Goal: Transaction & Acquisition: Purchase product/service

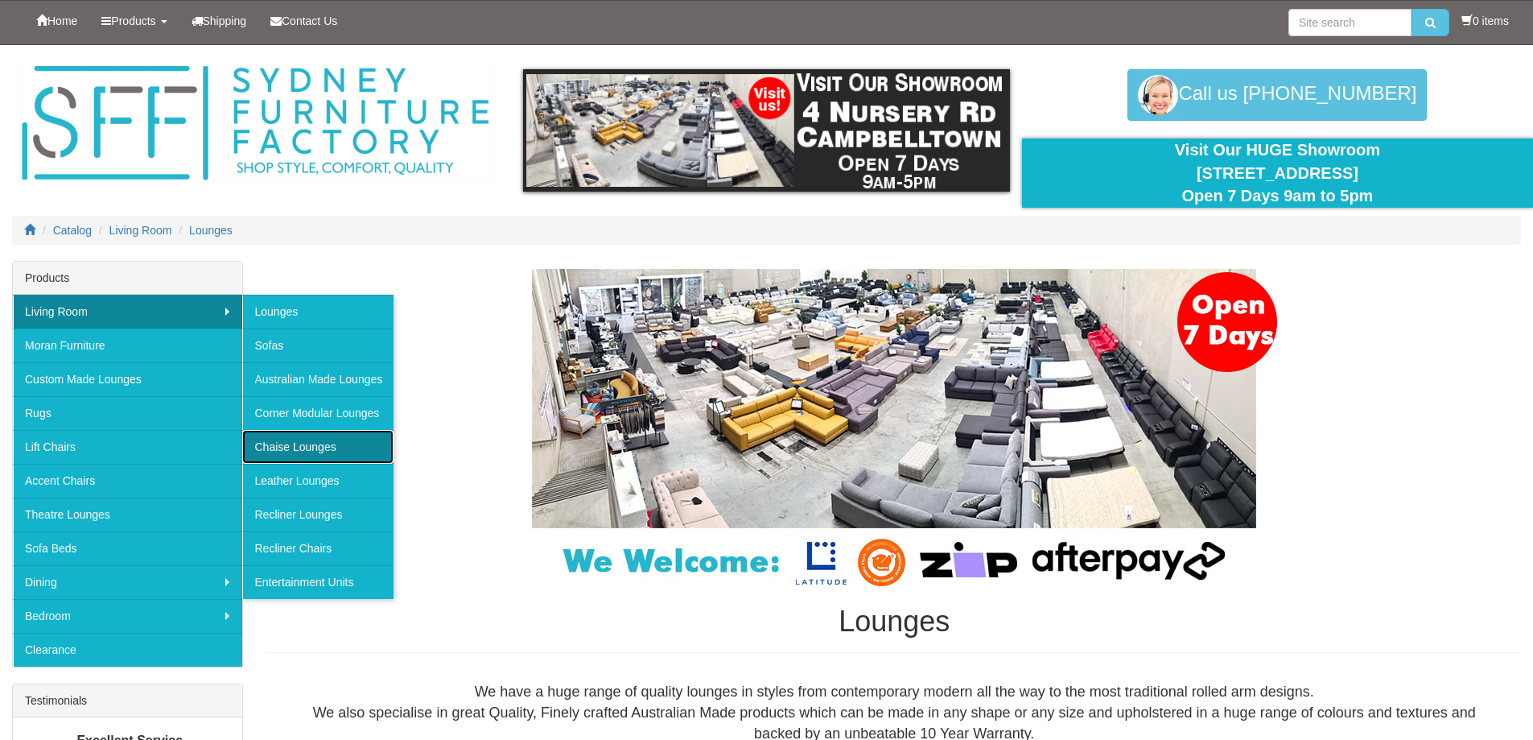
click at [288, 444] on link "Chaise Lounges" at bounding box center [317, 447] width 151 height 34
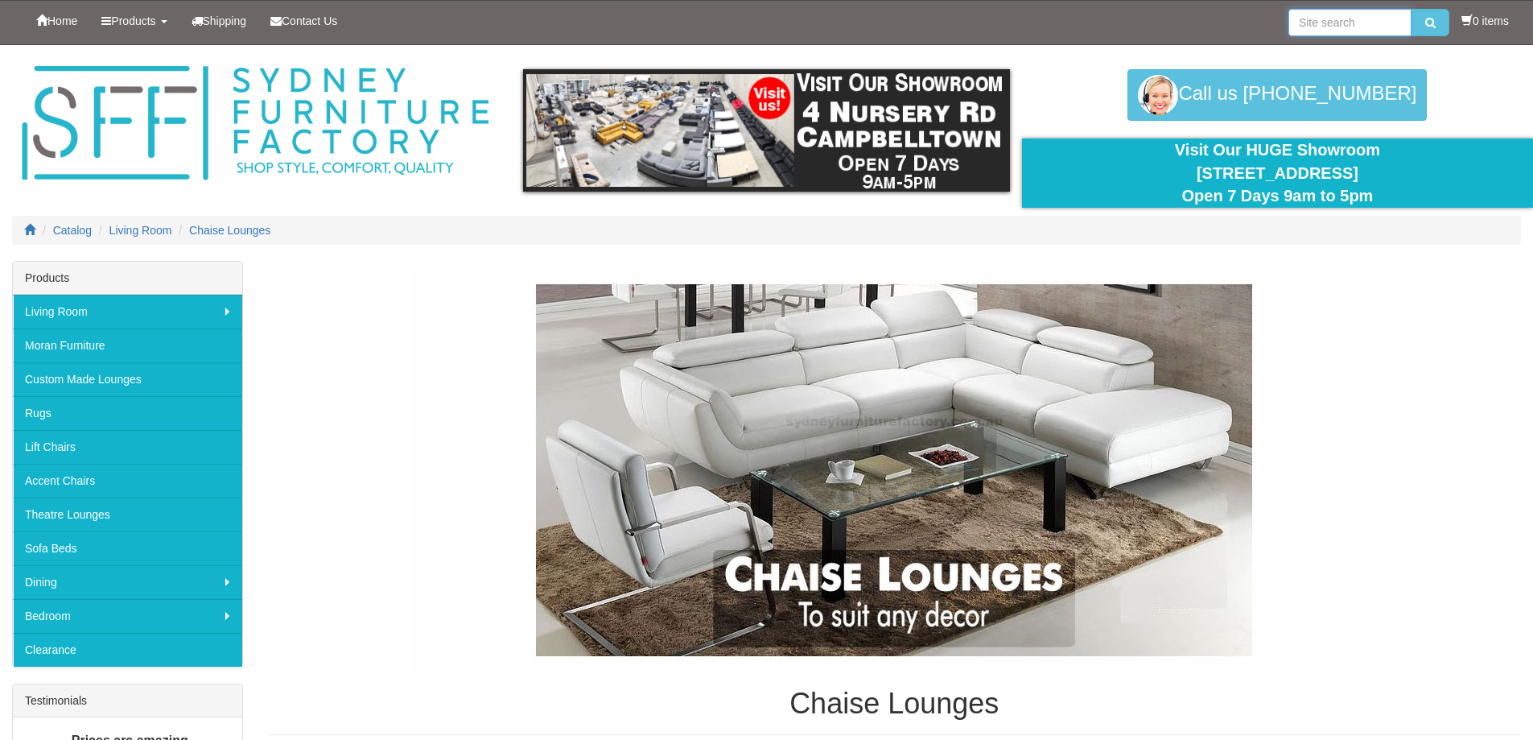
click at [1332, 22] on input "search" at bounding box center [1350, 22] width 123 height 27
type input "[GEOGRAPHIC_DATA]"
click at [1412, 9] on button "submit" at bounding box center [1431, 22] width 38 height 27
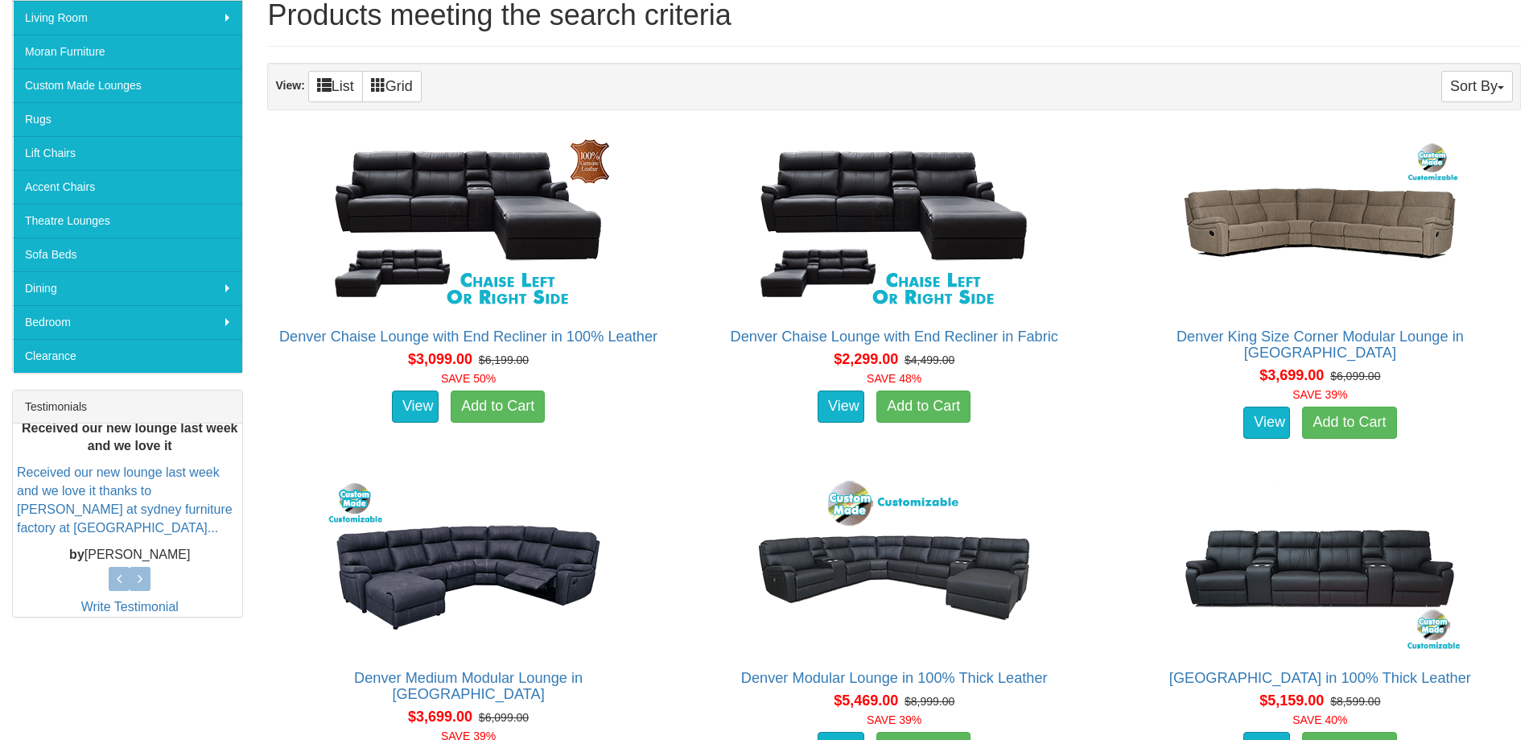
scroll to position [322, 0]
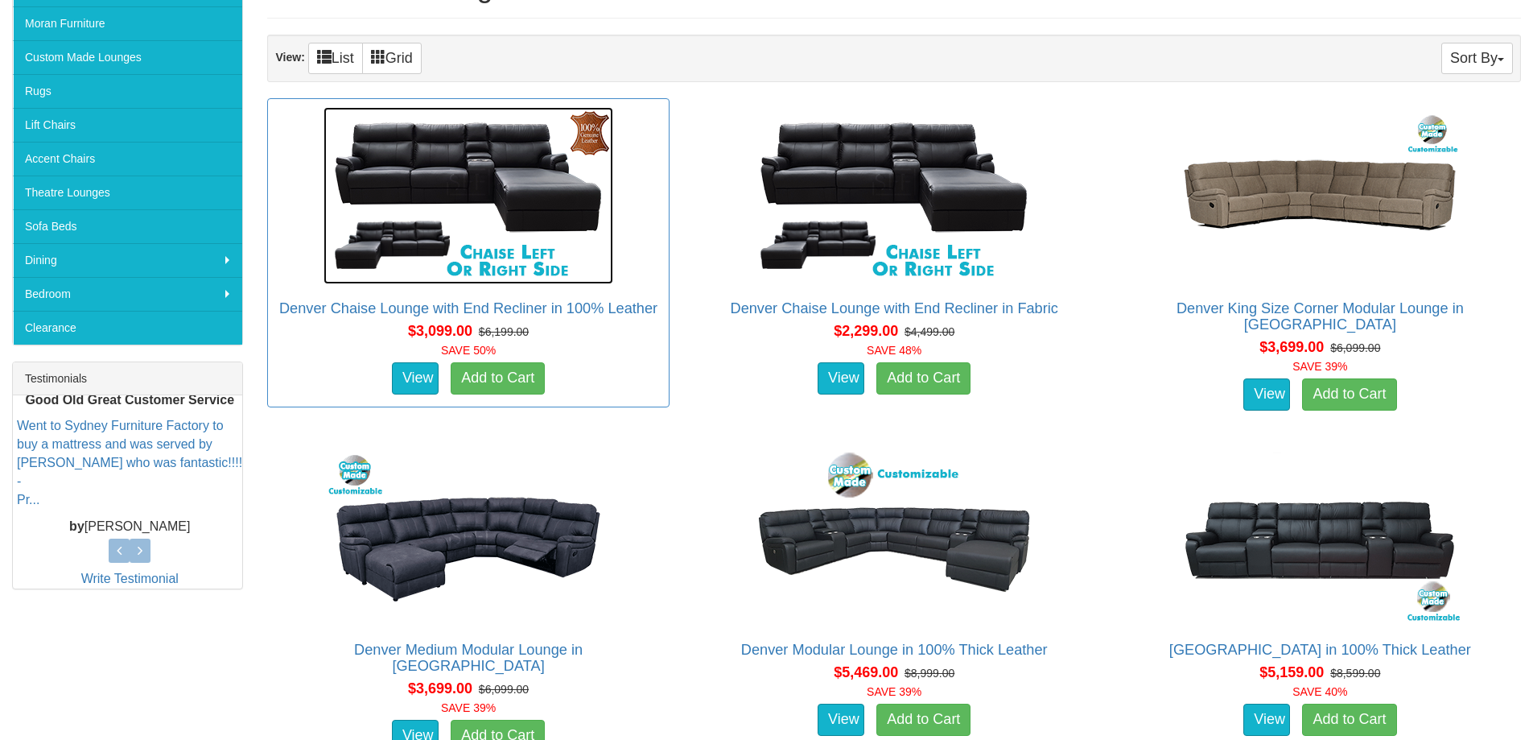
click at [515, 176] on img at bounding box center [469, 195] width 290 height 177
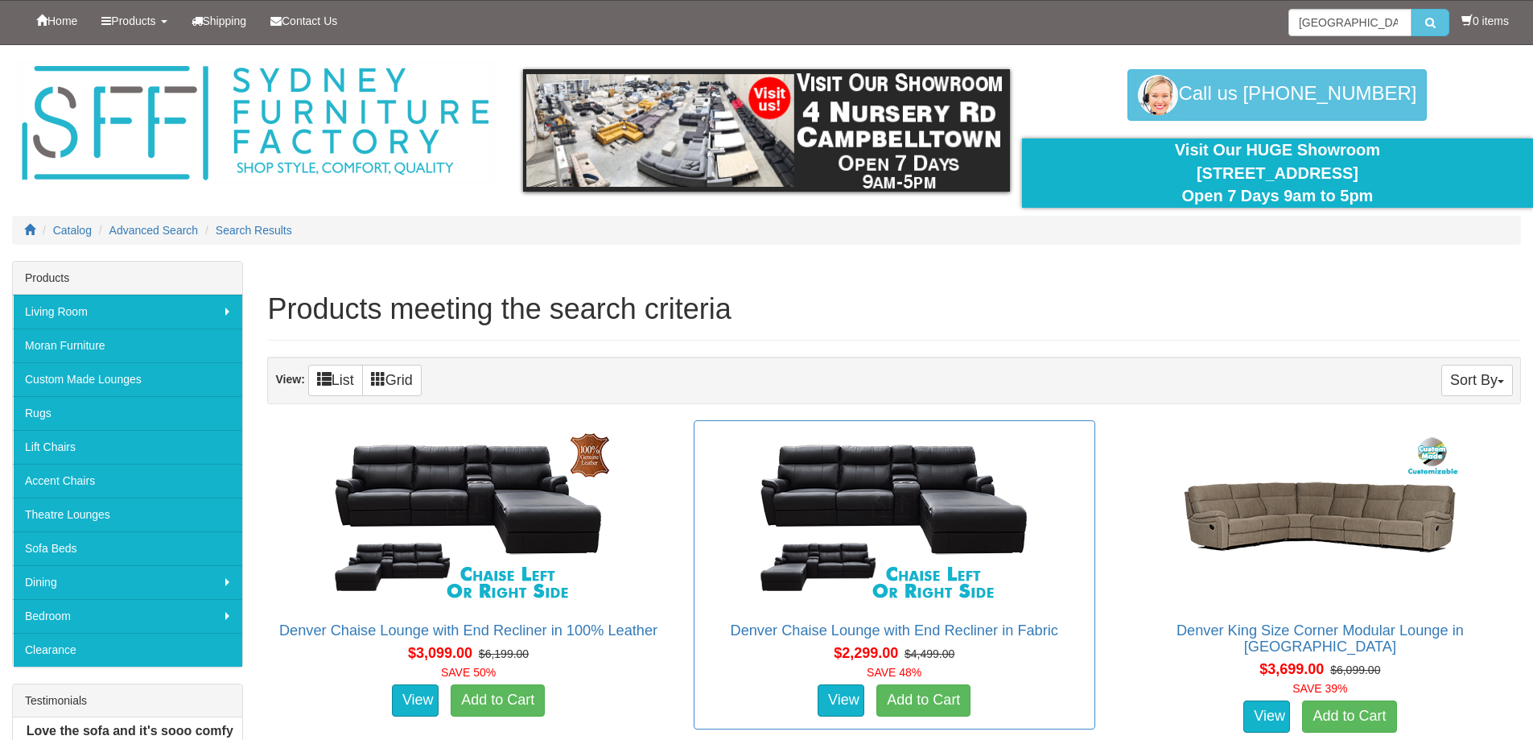
scroll to position [323, 0]
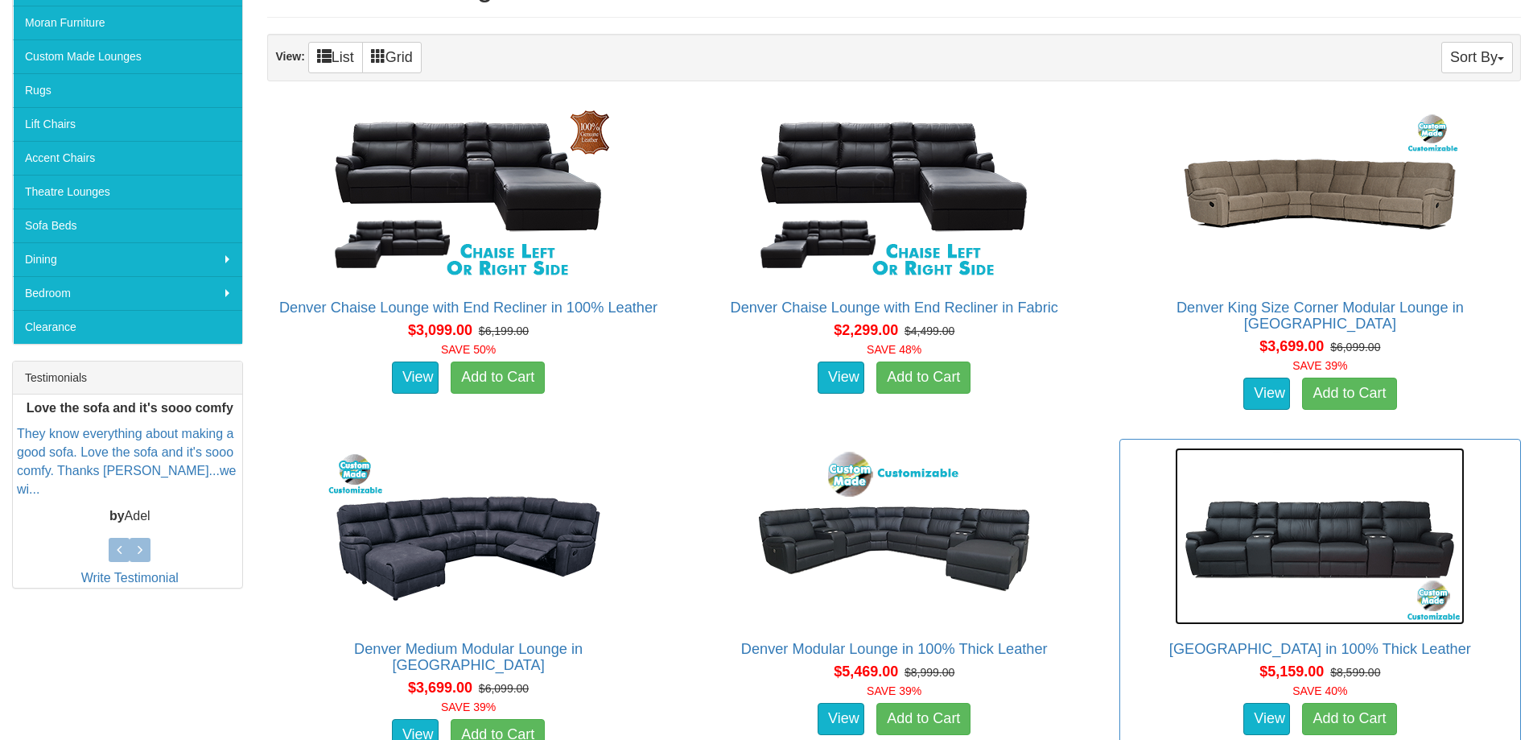
click at [1346, 535] on img at bounding box center [1320, 536] width 290 height 177
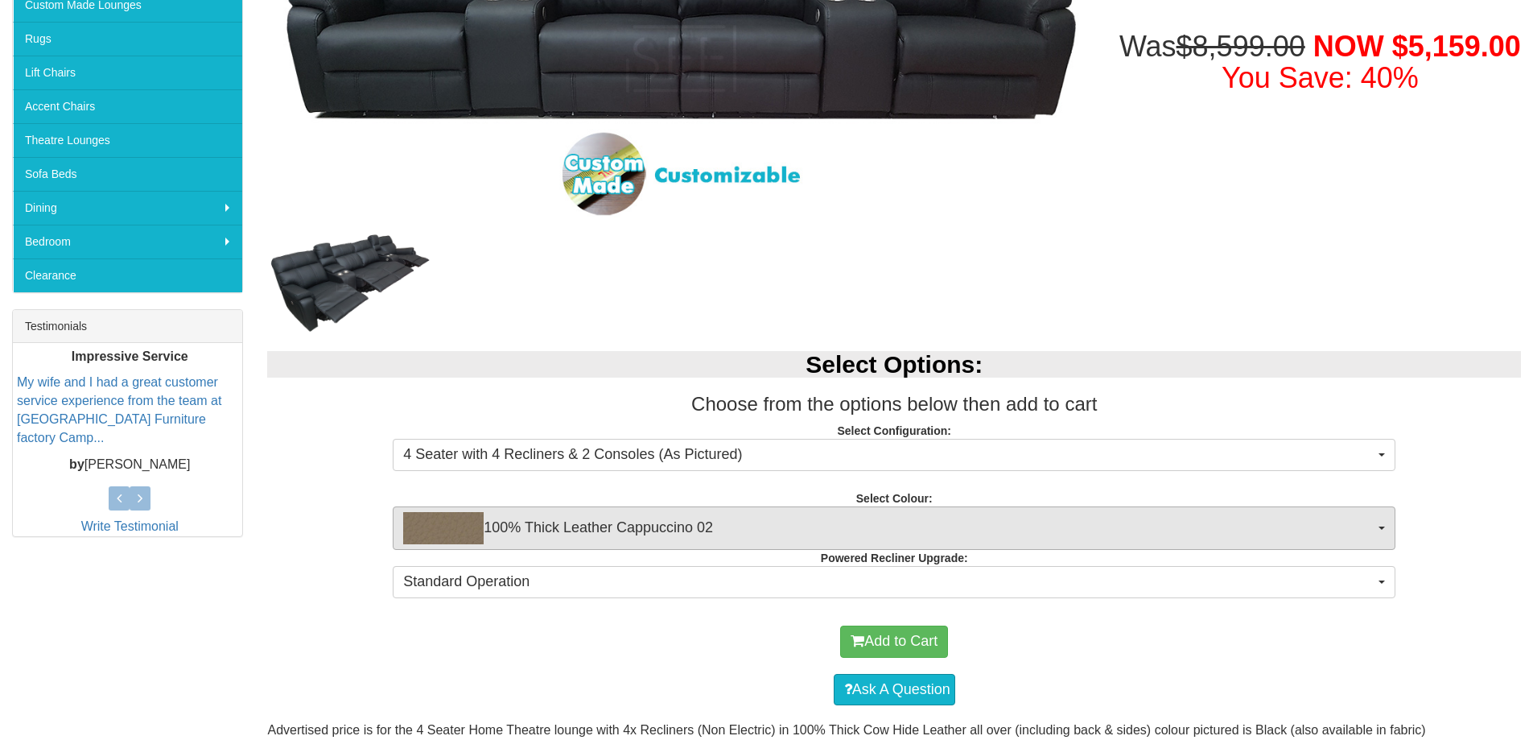
scroll to position [402, 0]
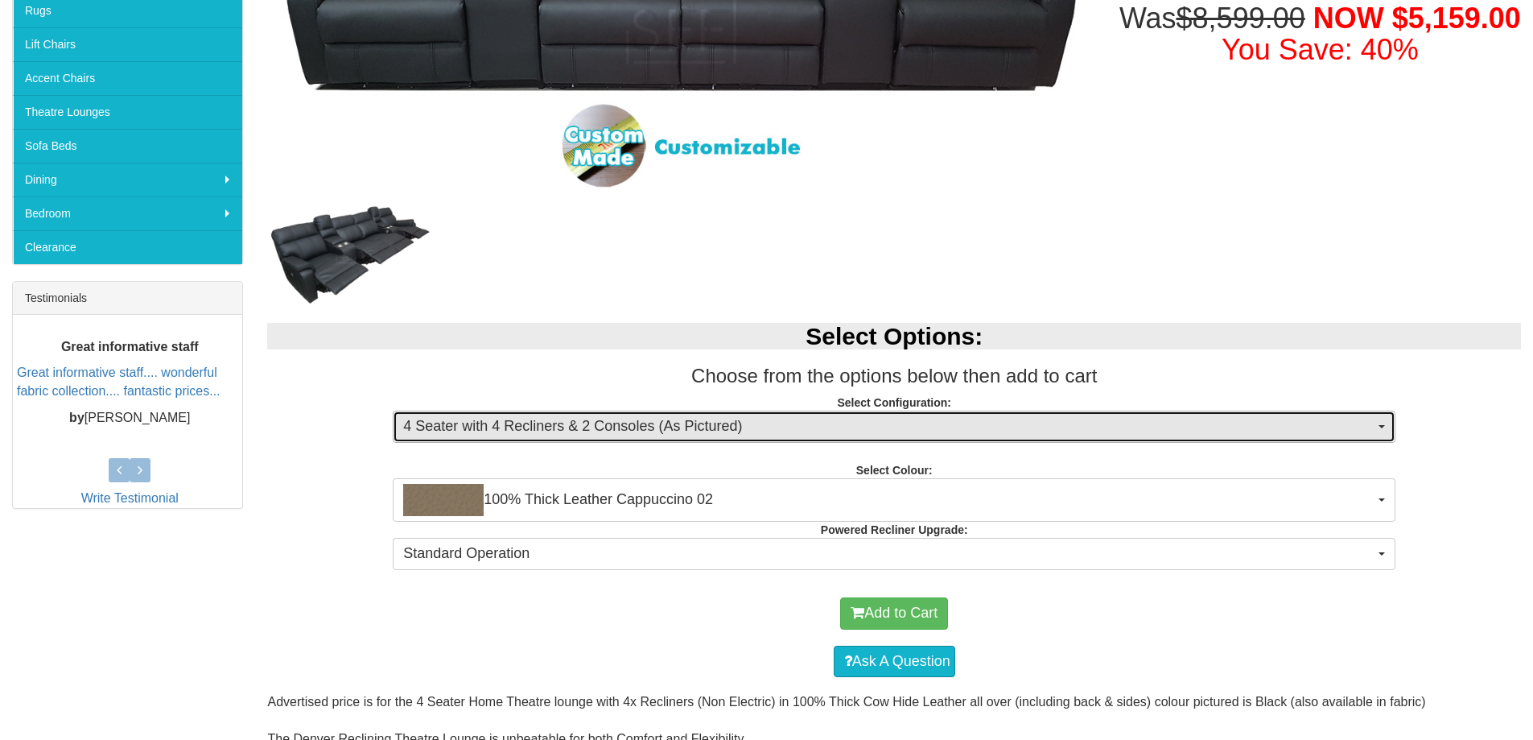
click at [486, 435] on span "4 Seater with 4 Recliners & 2 Consoles (As Pictured)" at bounding box center [889, 426] width 972 height 21
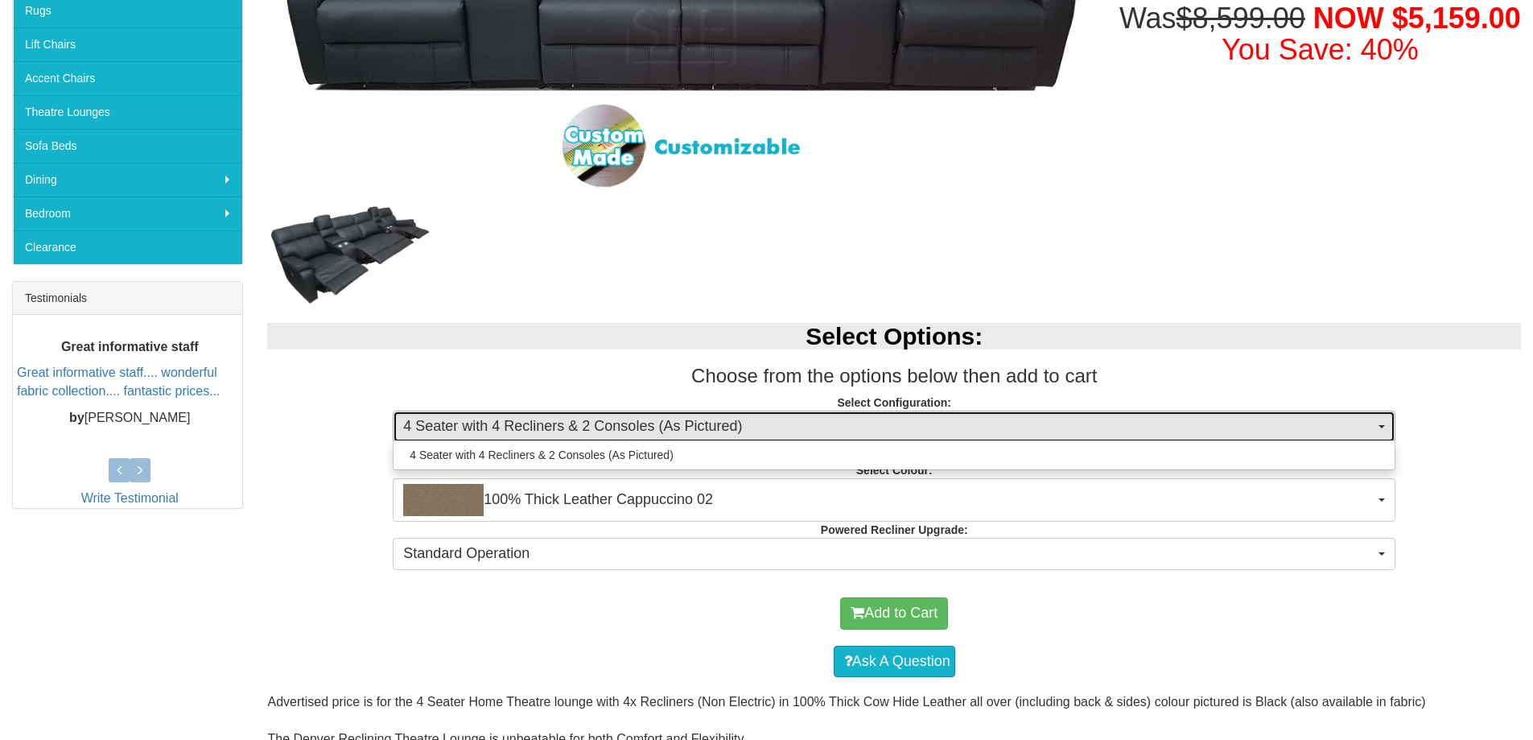
click at [486, 435] on span "4 Seater with 4 Recliners & 2 Consoles (As Pictured)" at bounding box center [889, 426] width 972 height 21
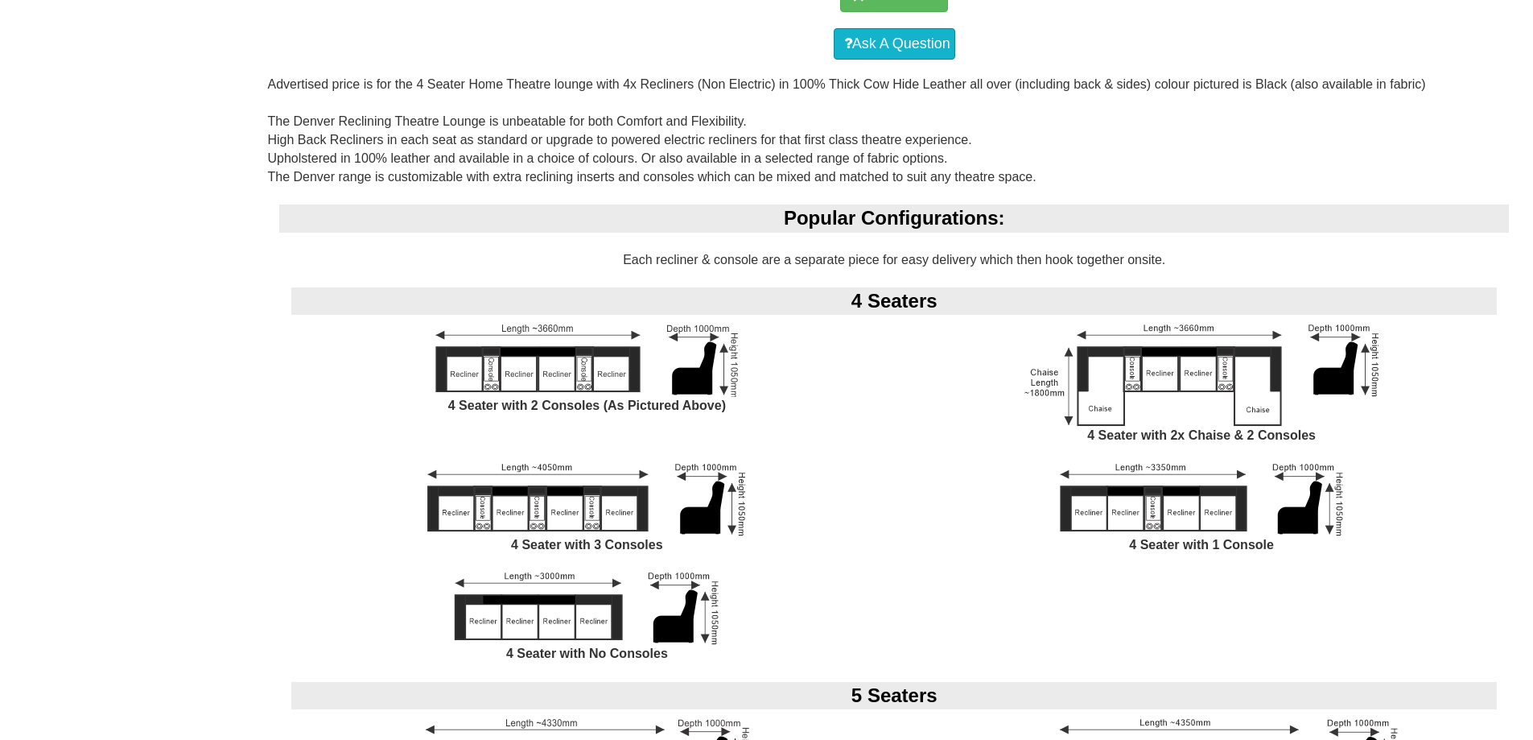
scroll to position [805, 0]
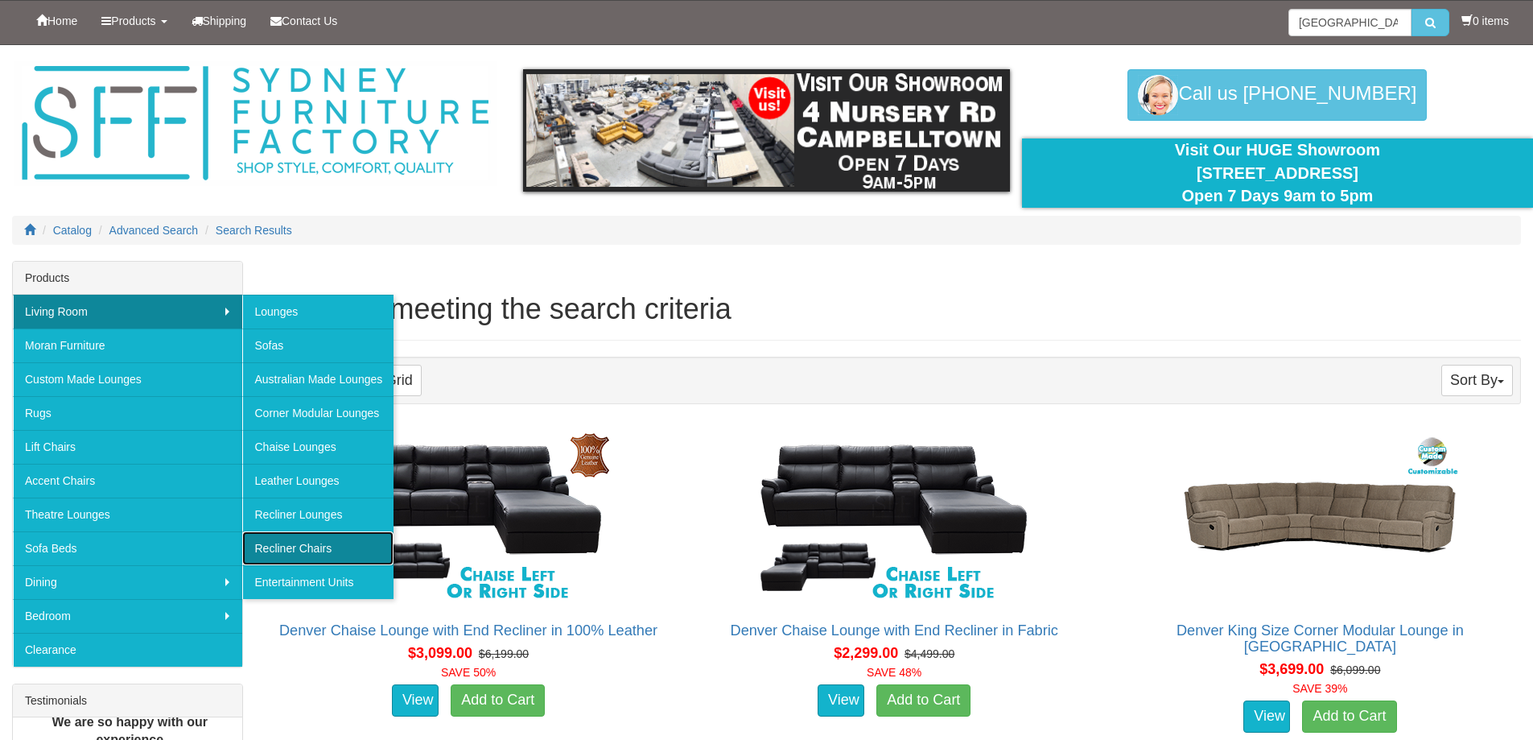
click at [312, 539] on link "Recliner Chairs" at bounding box center [317, 548] width 151 height 34
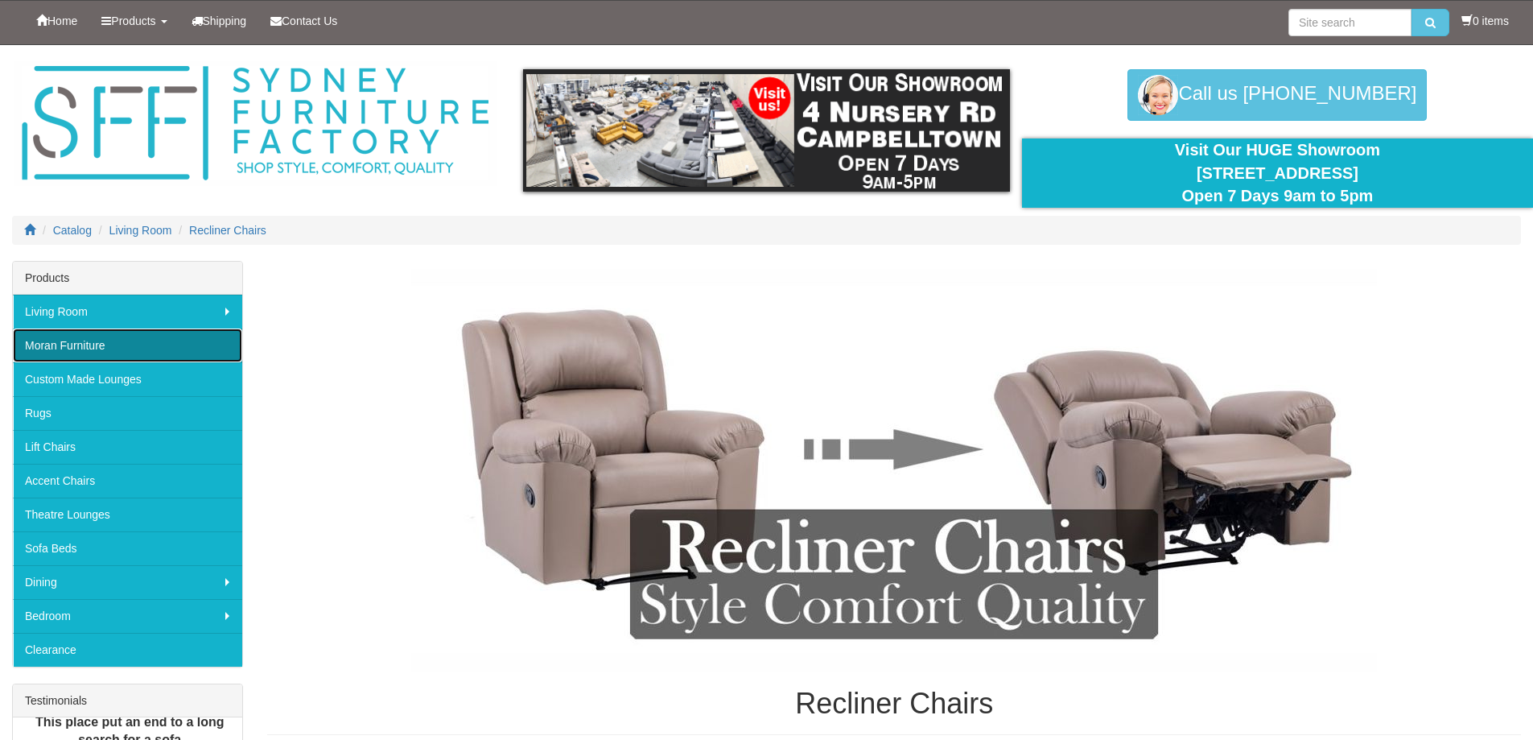
click at [61, 345] on link "Moran Furniture" at bounding box center [127, 345] width 229 height 34
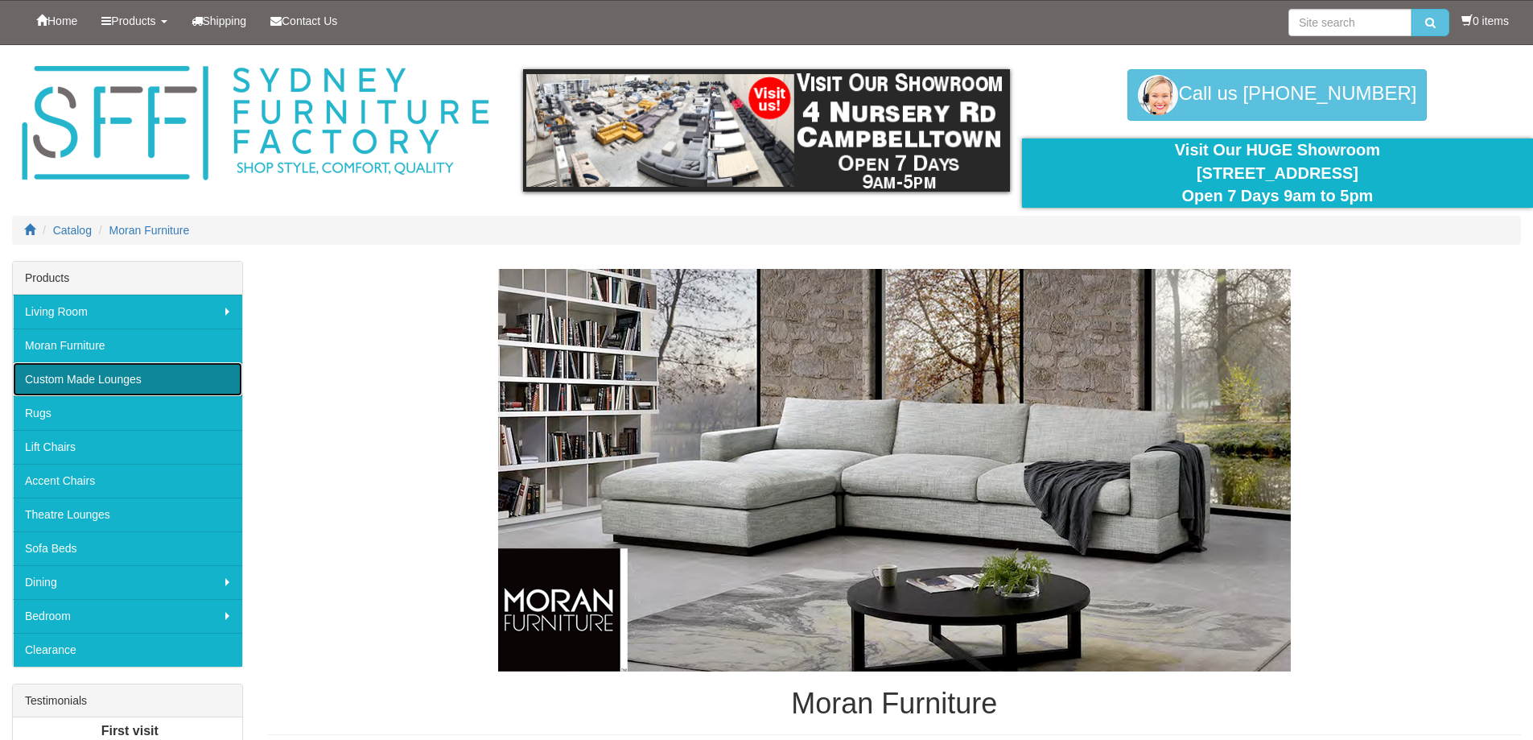
click at [43, 378] on link "Custom Made Lounges" at bounding box center [127, 379] width 229 height 34
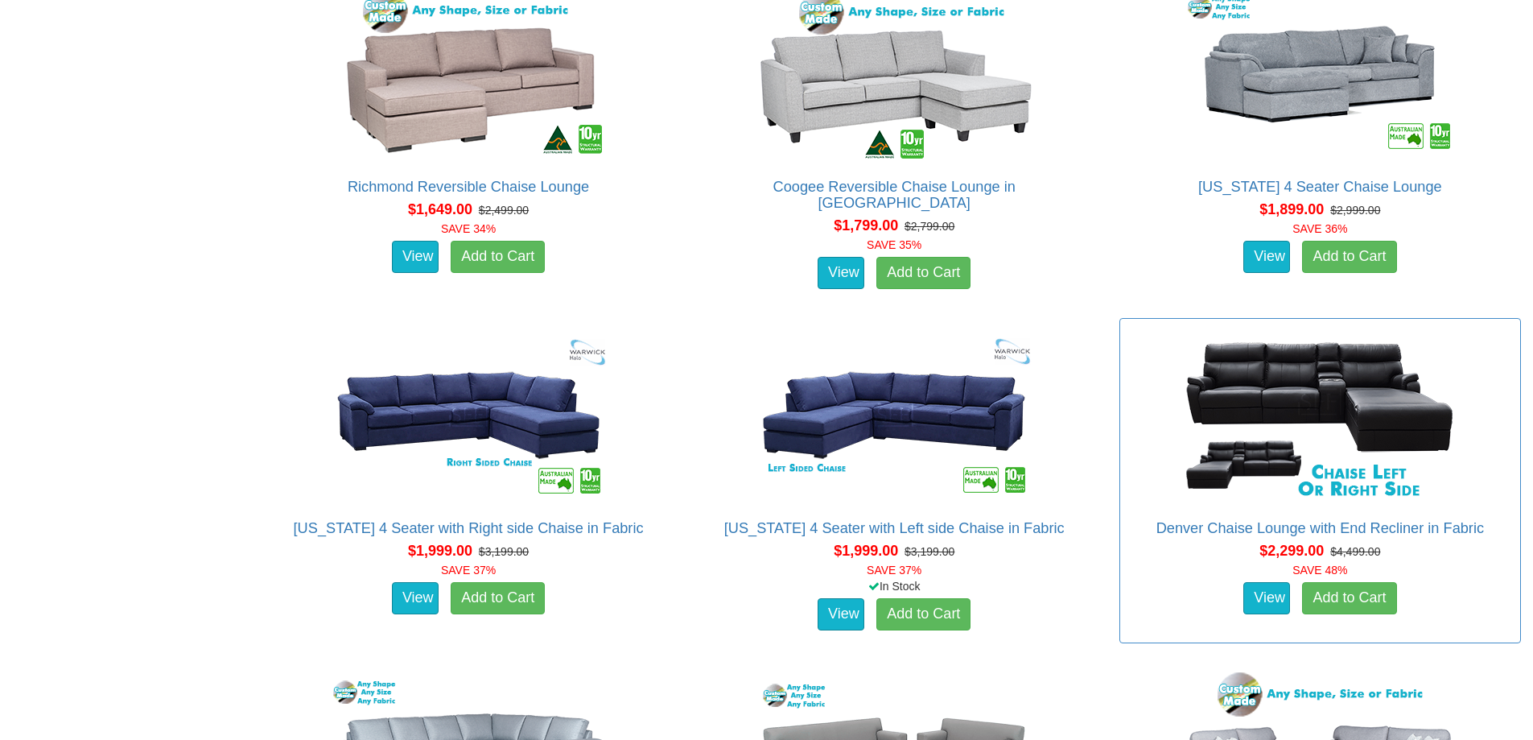
scroll to position [1529, 0]
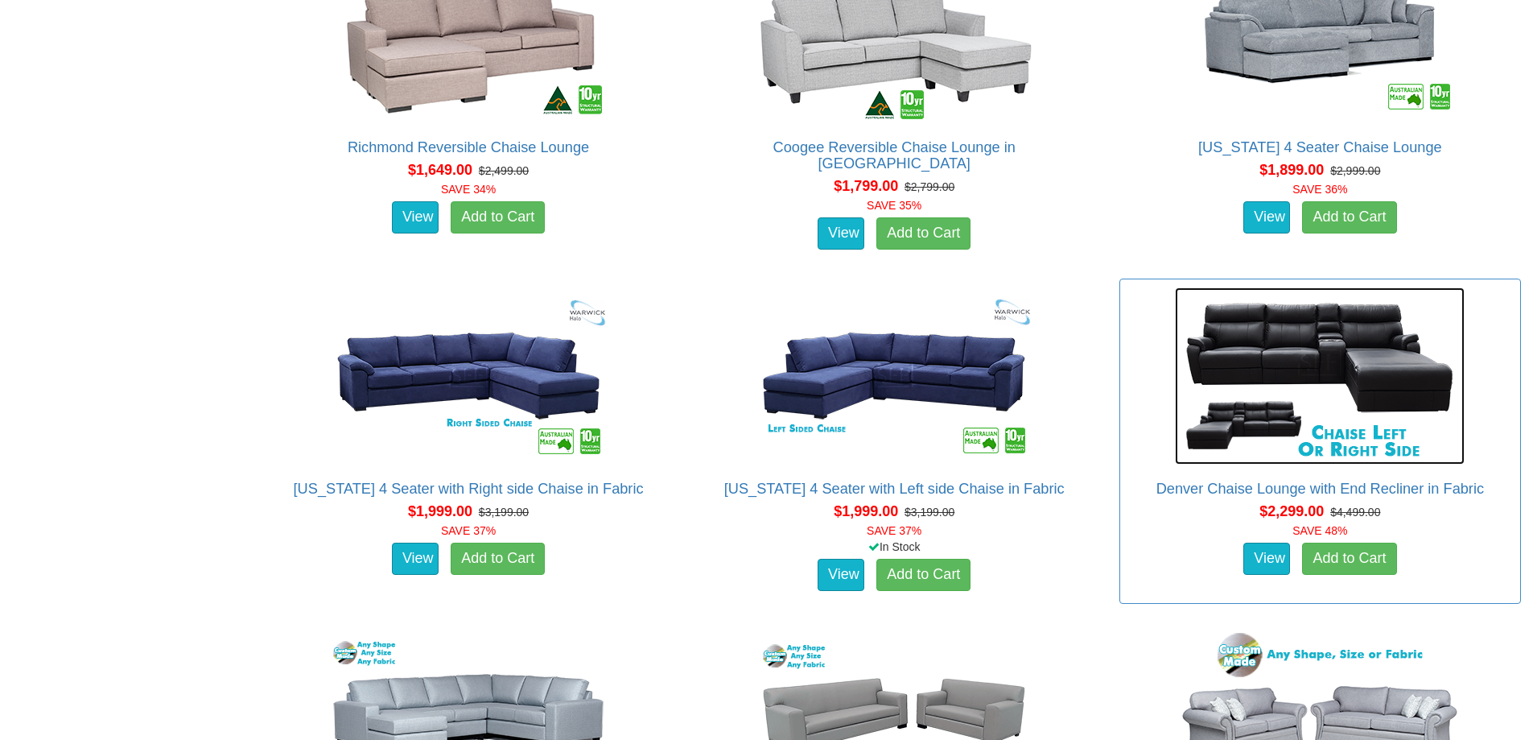
click at [1319, 333] on img at bounding box center [1320, 375] width 290 height 177
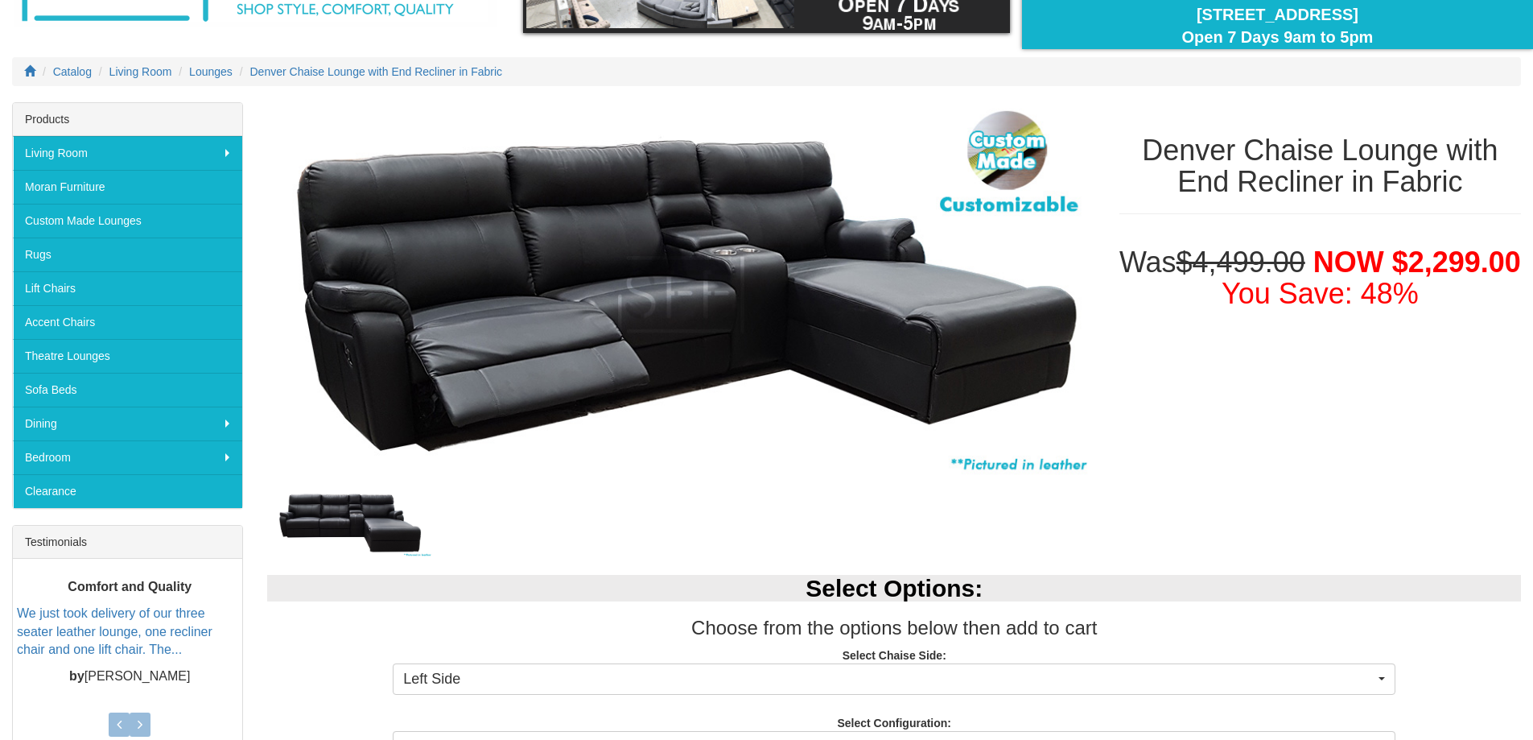
scroll to position [161, 0]
